Goal: Task Accomplishment & Management: Complete application form

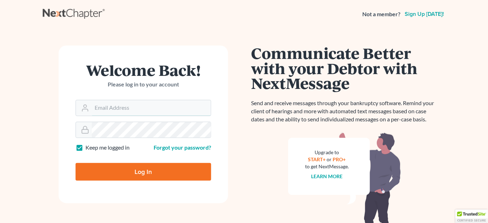
type input "[PERSON_NAME][EMAIL_ADDRESS][DOMAIN_NAME]"
click at [136, 184] on form "Welcome Back! Please log in to your account Email Address [PERSON_NAME][EMAIL_A…" at bounding box center [143, 125] width 169 height 158
click at [137, 174] on input "Log In" at bounding box center [143, 172] width 135 height 18
type input "Thinking..."
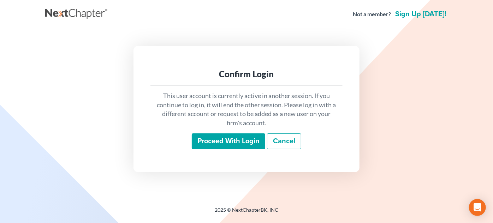
click at [215, 145] on input "Proceed with login" at bounding box center [228, 141] width 73 height 16
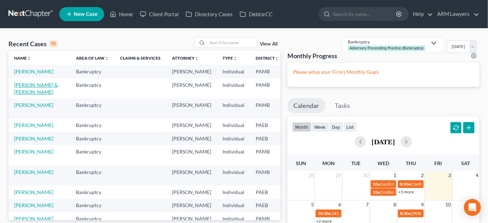
click at [25, 95] on link "Lauritsen, Wendyne & Edward" at bounding box center [36, 88] width 44 height 13
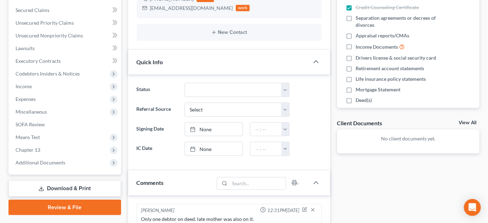
scroll to position [74, 0]
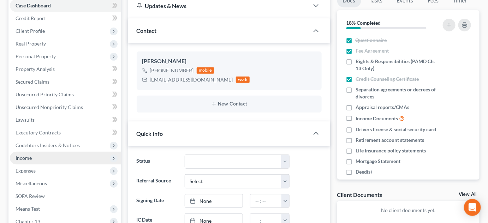
click at [45, 157] on span "Income" at bounding box center [65, 158] width 111 height 13
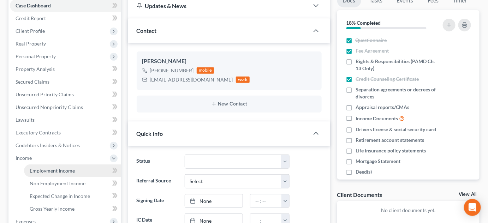
click at [60, 174] on link "Employment Income" at bounding box center [72, 170] width 97 height 13
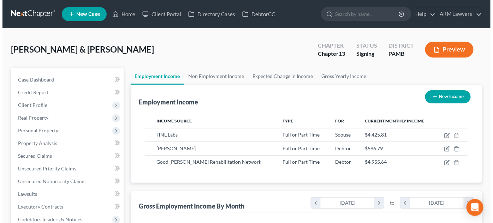
scroll to position [126, 197]
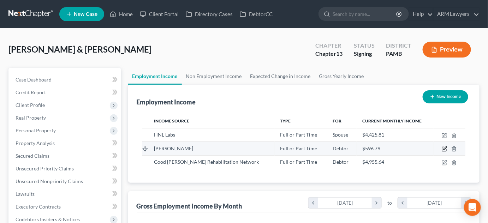
click at [443, 147] on icon "button" at bounding box center [444, 149] width 6 height 6
select select "0"
select select "39"
select select "2"
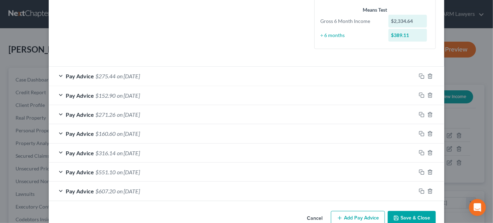
scroll to position [201, 0]
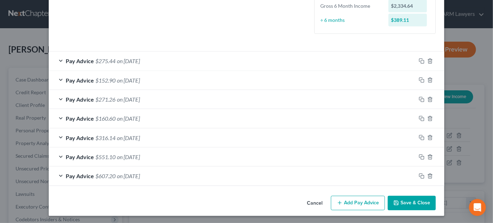
click at [359, 200] on button "Add Pay Advice" at bounding box center [358, 203] width 54 height 15
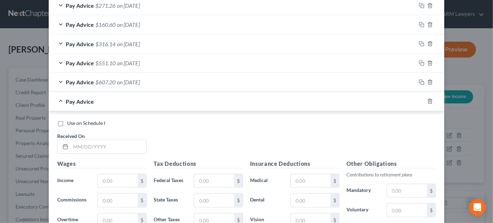
scroll to position [297, 0]
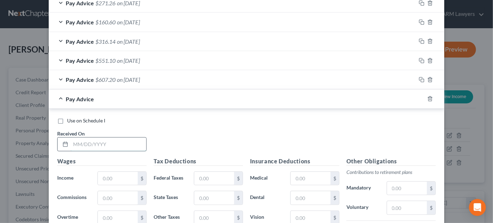
click at [106, 142] on input "text" at bounding box center [109, 144] width 76 height 13
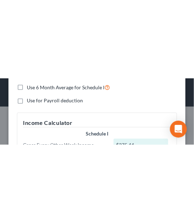
scroll to position [352765, 352676]
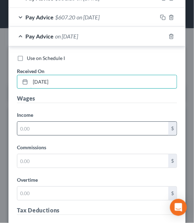
type input "4/11/2025"
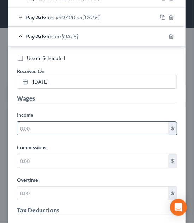
click at [75, 125] on input "text" at bounding box center [92, 128] width 151 height 13
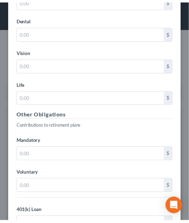
scroll to position [1253, 0]
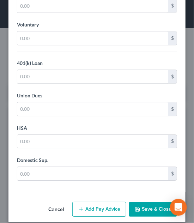
type input "408.10"
click at [140, 202] on button "Save & Close" at bounding box center [153, 209] width 48 height 15
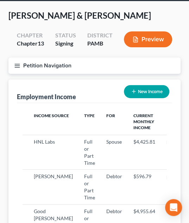
scroll to position [96, 0]
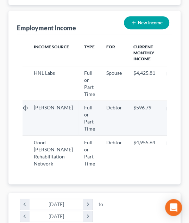
click at [167, 111] on icon "button" at bounding box center [170, 108] width 6 height 6
select select "0"
select select "39"
select select "2"
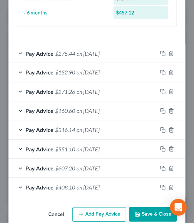
scroll to position [482, 0]
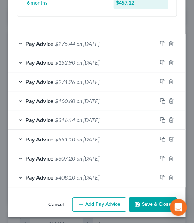
click at [98, 199] on button "Add Pay Advice" at bounding box center [99, 205] width 54 height 15
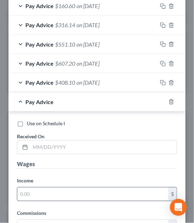
scroll to position [578, 0]
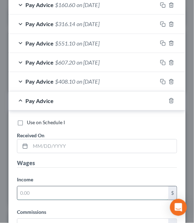
click at [68, 189] on input "text" at bounding box center [92, 192] width 151 height 13
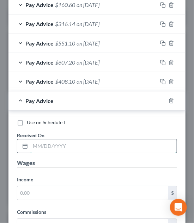
click at [37, 140] on input "text" at bounding box center [103, 145] width 146 height 13
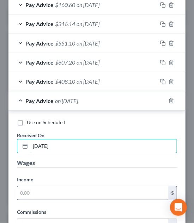
type input "4/25/25"
click at [35, 186] on input "text" at bounding box center [92, 192] width 151 height 13
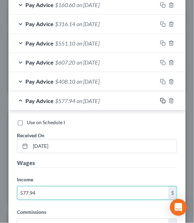
type input "577.94"
click at [160, 98] on icon "button" at bounding box center [163, 101] width 6 height 6
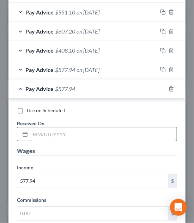
scroll to position [610, 0]
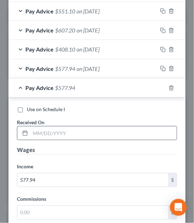
click at [51, 133] on input "text" at bounding box center [103, 132] width 146 height 13
click at [46, 129] on input "5/" at bounding box center [103, 132] width 146 height 13
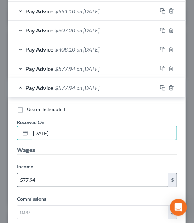
type input "5/09/25"
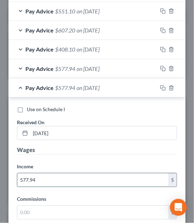
click at [56, 175] on input "577.94" at bounding box center [92, 179] width 151 height 13
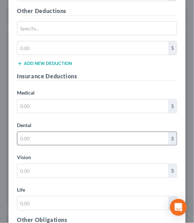
scroll to position [1091, 0]
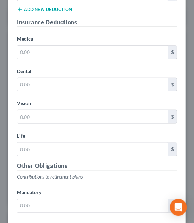
type input "466.84"
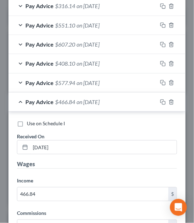
scroll to position [554, 0]
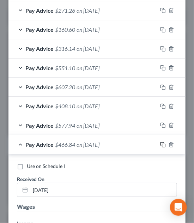
click at [160, 142] on icon "button" at bounding box center [163, 145] width 6 height 6
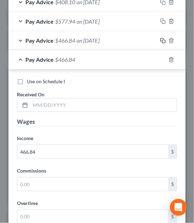
scroll to position [682, 0]
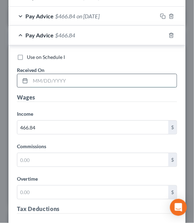
click at [53, 78] on input "text" at bounding box center [103, 80] width 146 height 13
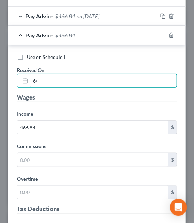
type input "6/"
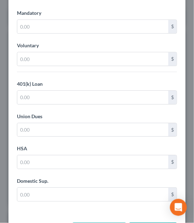
scroll to position [1310, 0]
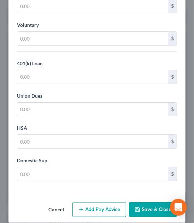
click at [143, 202] on button "Save & Close" at bounding box center [153, 209] width 48 height 15
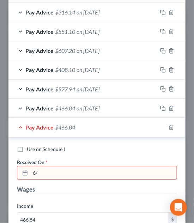
scroll to position [605, 0]
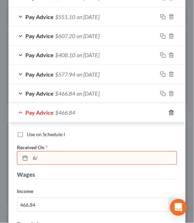
click at [170, 111] on icon "button" at bounding box center [171, 112] width 3 height 5
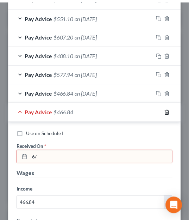
scroll to position [520, 0]
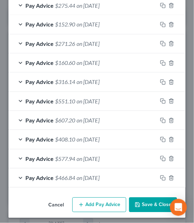
click at [135, 198] on button "Save & Close" at bounding box center [153, 205] width 48 height 15
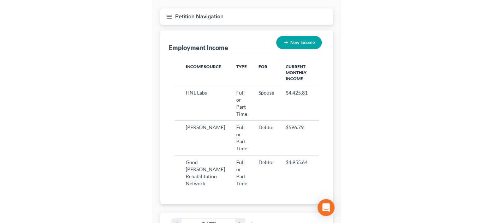
scroll to position [126, 197]
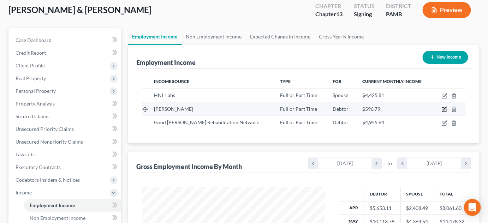
click at [442, 108] on icon "button" at bounding box center [444, 110] width 6 height 6
select select "0"
select select "39"
select select "2"
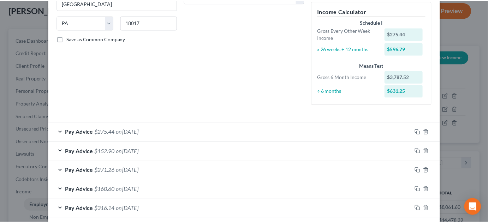
scroll to position [0, 0]
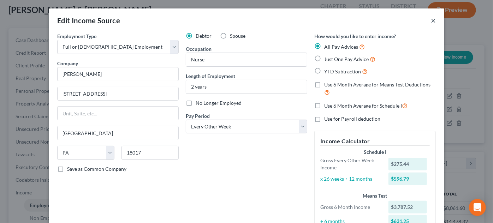
click at [430, 21] on button "×" at bounding box center [432, 20] width 5 height 8
